Goal: Download file/media

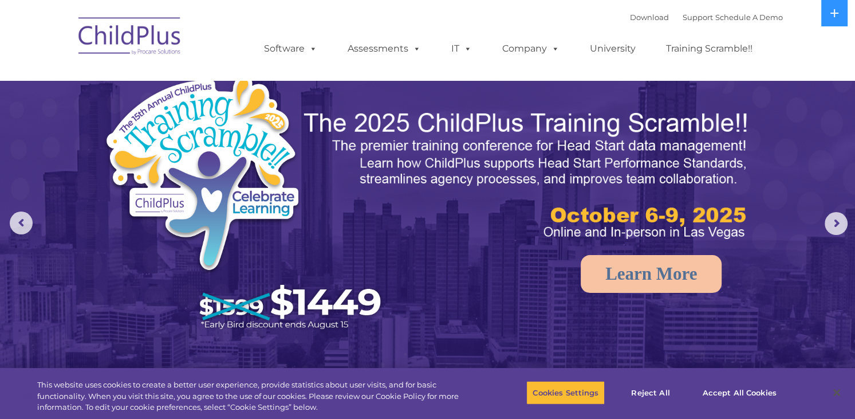
select select "MEDIUM"
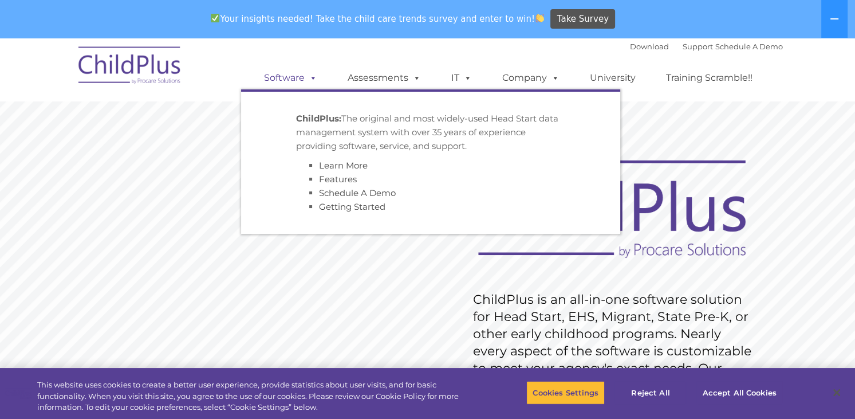
click at [289, 76] on link "Software" at bounding box center [291, 77] width 76 height 23
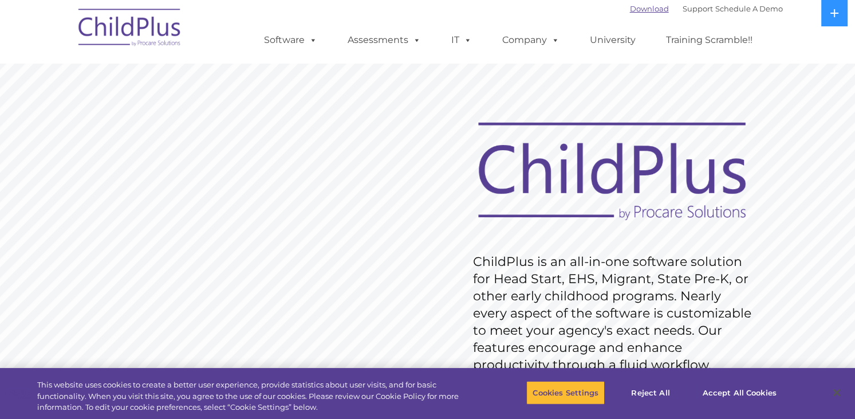
click at [630, 6] on link "Download" at bounding box center [649, 8] width 39 height 9
